Goal: Information Seeking & Learning: Learn about a topic

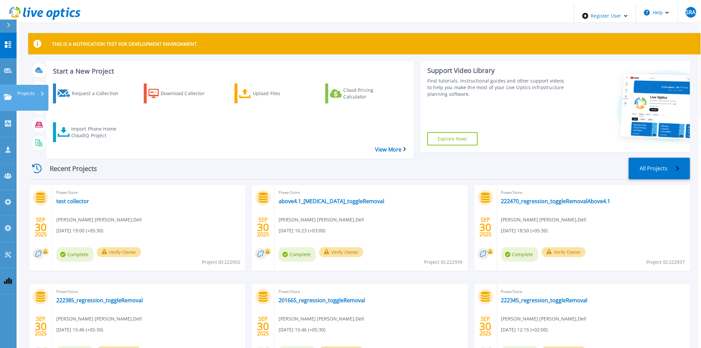
click at [10, 94] on icon at bounding box center [8, 97] width 8 height 6
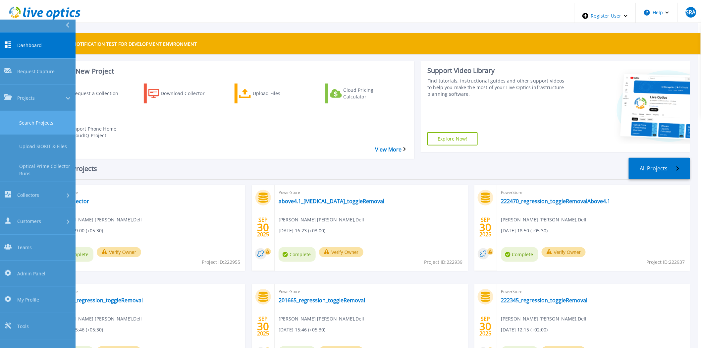
click at [19, 111] on link "Search Projects" at bounding box center [38, 123] width 76 height 24
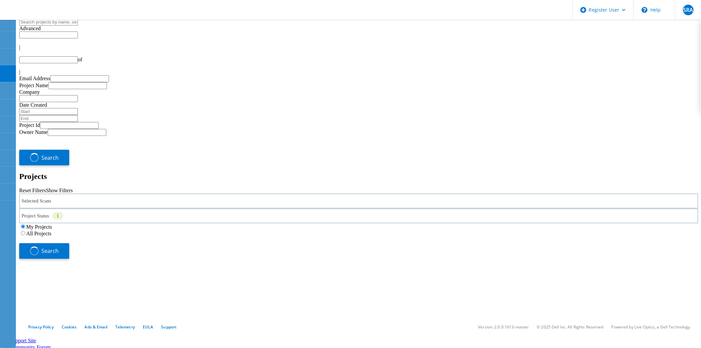
type input "1"
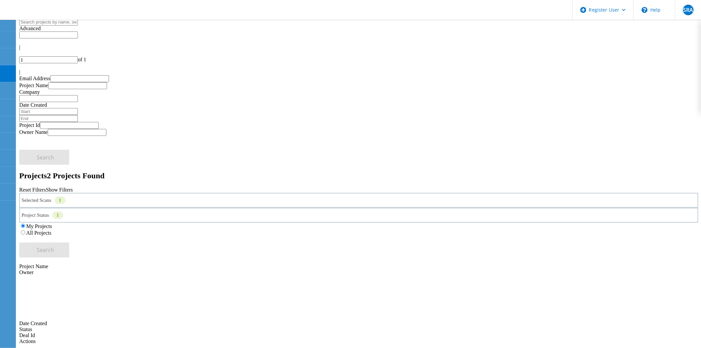
click at [168, 193] on div "Selected Scans 1" at bounding box center [359, 200] width 680 height 15
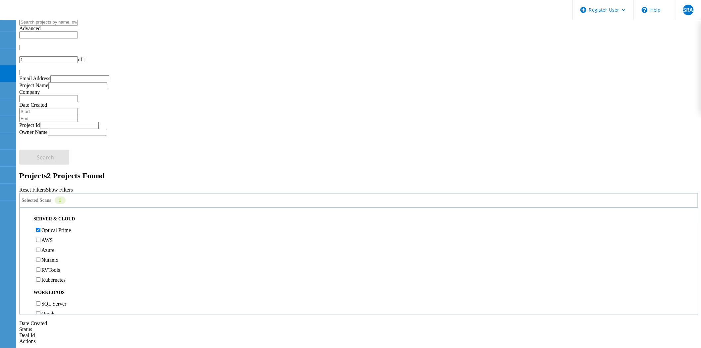
click at [298, 208] on div "Project Status 1" at bounding box center [359, 215] width 680 height 15
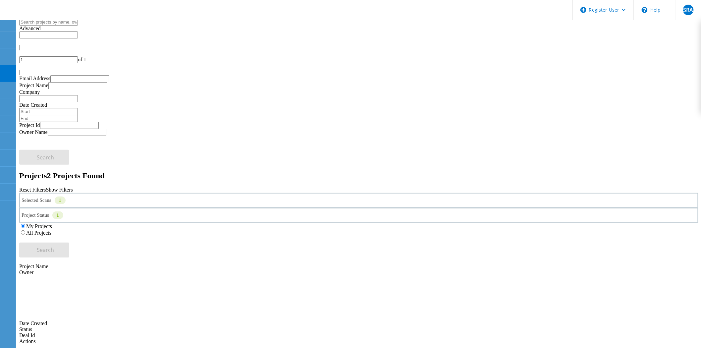
click at [51, 230] on label "All Projects" at bounding box center [38, 233] width 25 height 6
click at [25, 230] on input "All Projects" at bounding box center [23, 232] width 4 height 4
drag, startPoint x: 644, startPoint y: 80, endPoint x: 621, endPoint y: 86, distance: 24.7
click at [642, 236] on div "Search" at bounding box center [359, 247] width 680 height 22
click at [69, 243] on button "Search" at bounding box center [44, 250] width 50 height 15
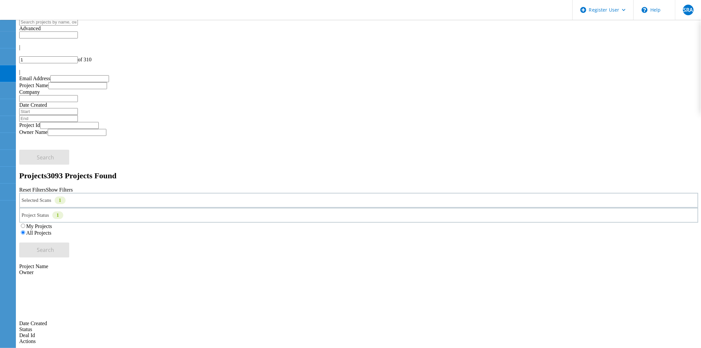
scroll to position [37, 0]
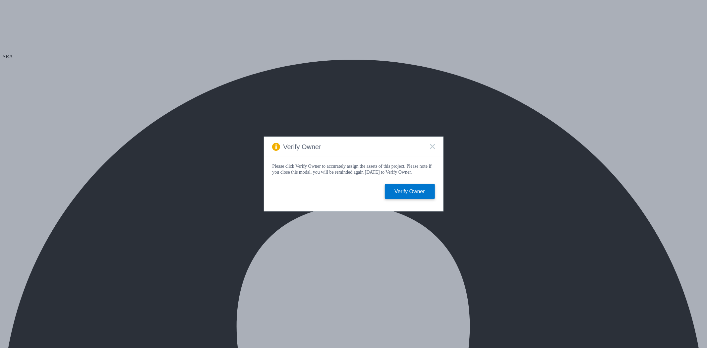
click at [430, 146] on icon at bounding box center [432, 146] width 5 height 5
click at [435, 146] on div "Verify Owner" at bounding box center [353, 147] width 179 height 20
click at [434, 145] on icon at bounding box center [432, 146] width 5 height 5
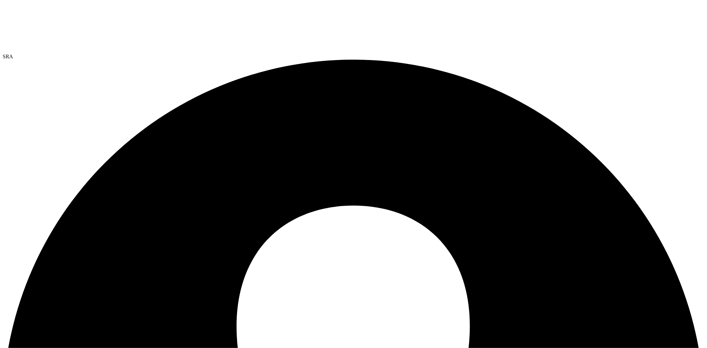
select select "USD"
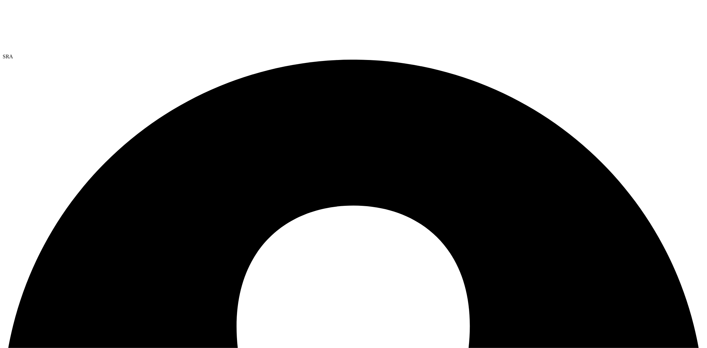
drag, startPoint x: 81, startPoint y: 137, endPoint x: 124, endPoint y: 244, distance: 116.0
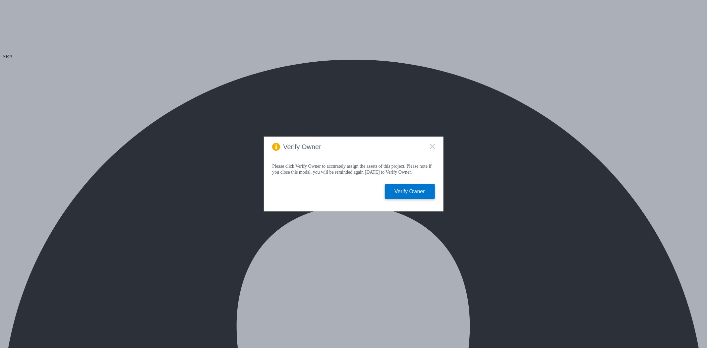
click at [430, 145] on icon at bounding box center [432, 146] width 5 height 5
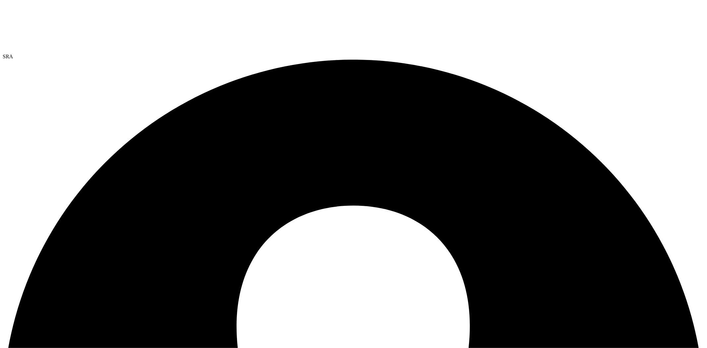
select select "USD"
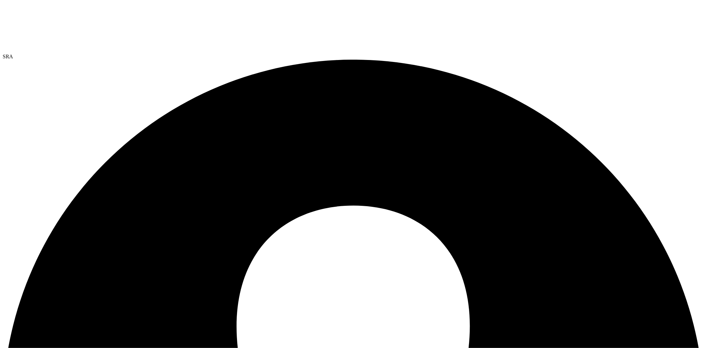
scroll to position [101, 0]
